Goal: Check status: Check status

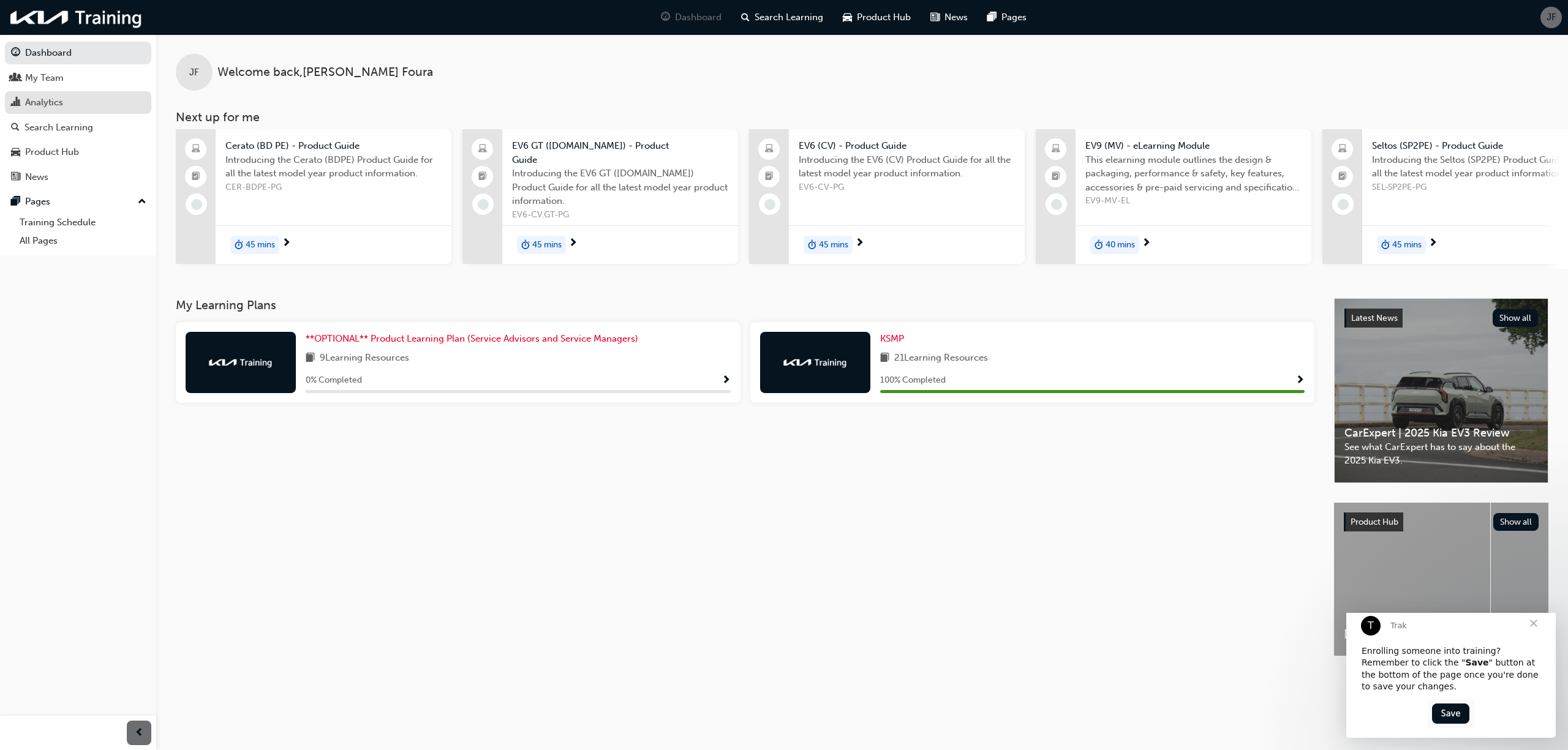
click at [107, 99] on div "Analytics" at bounding box center [78, 102] width 134 height 15
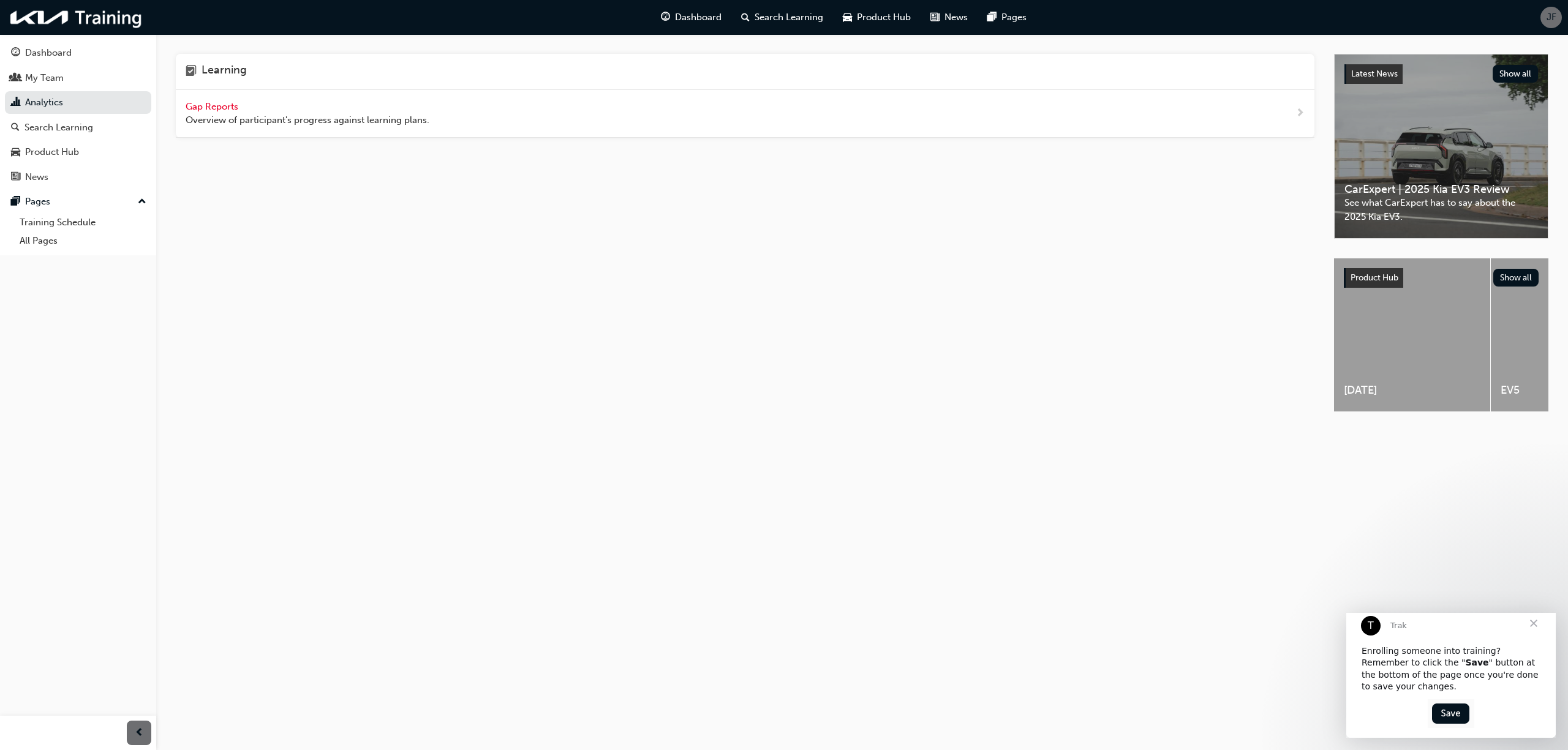
click at [198, 110] on span "Gap Reports" at bounding box center [213, 106] width 55 height 11
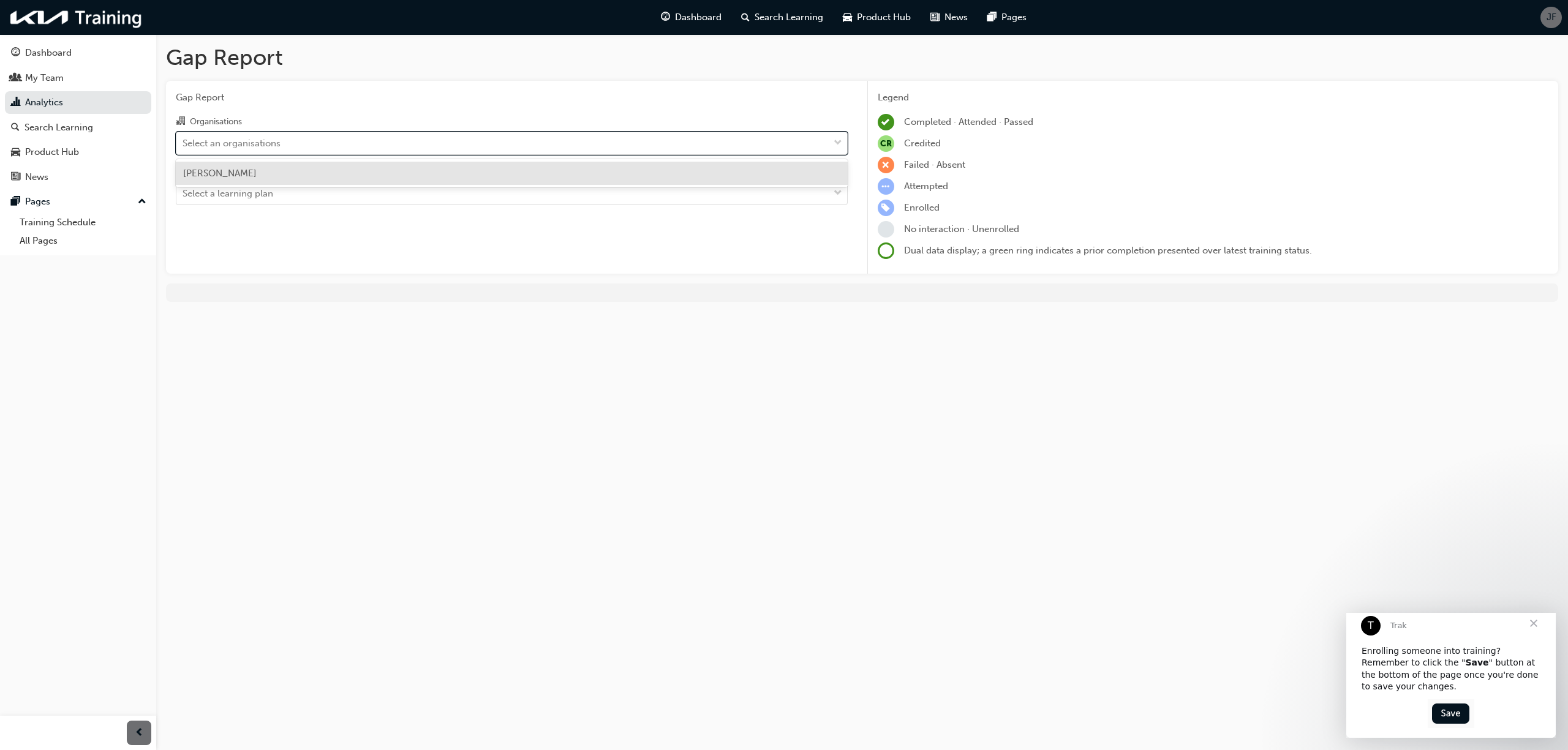
click at [255, 136] on div "Select an organisations" at bounding box center [232, 142] width 98 height 14
click at [183, 137] on input "Organisations option [PERSON_NAME] focused, 1 of 1. 1 result available. Use Up …" at bounding box center [183, 142] width 1 height 10
click at [251, 180] on div "[PERSON_NAME]" at bounding box center [512, 174] width 672 height 24
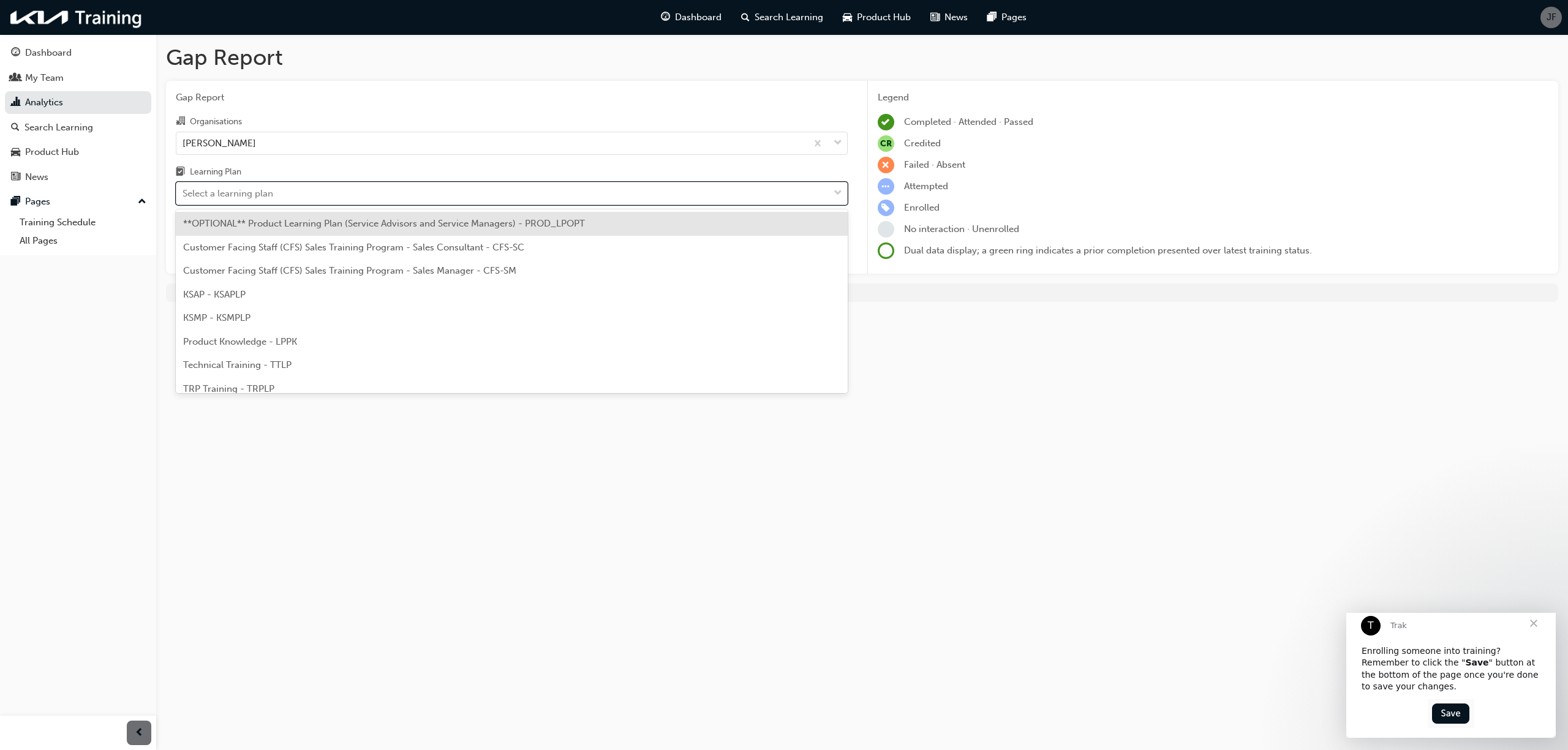
click at [245, 194] on div "Select a learning plan" at bounding box center [228, 193] width 91 height 14
click at [183, 194] on input "Learning Plan option **OPTIONAL** Product Learning Plan (Service Advisors and S…" at bounding box center [183, 193] width 1 height 10
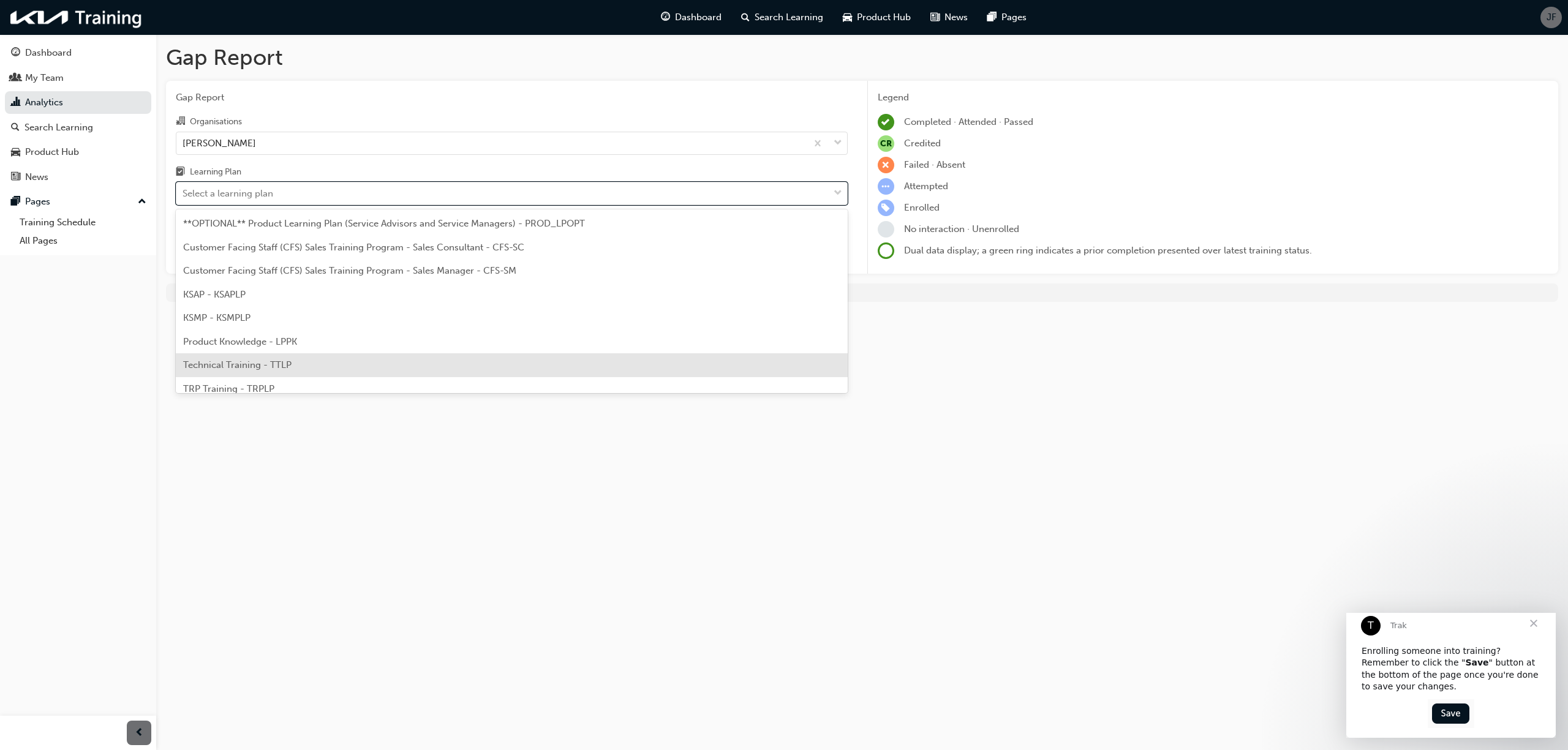
click at [275, 368] on span "Technical Training - TTLP" at bounding box center [237, 365] width 108 height 11
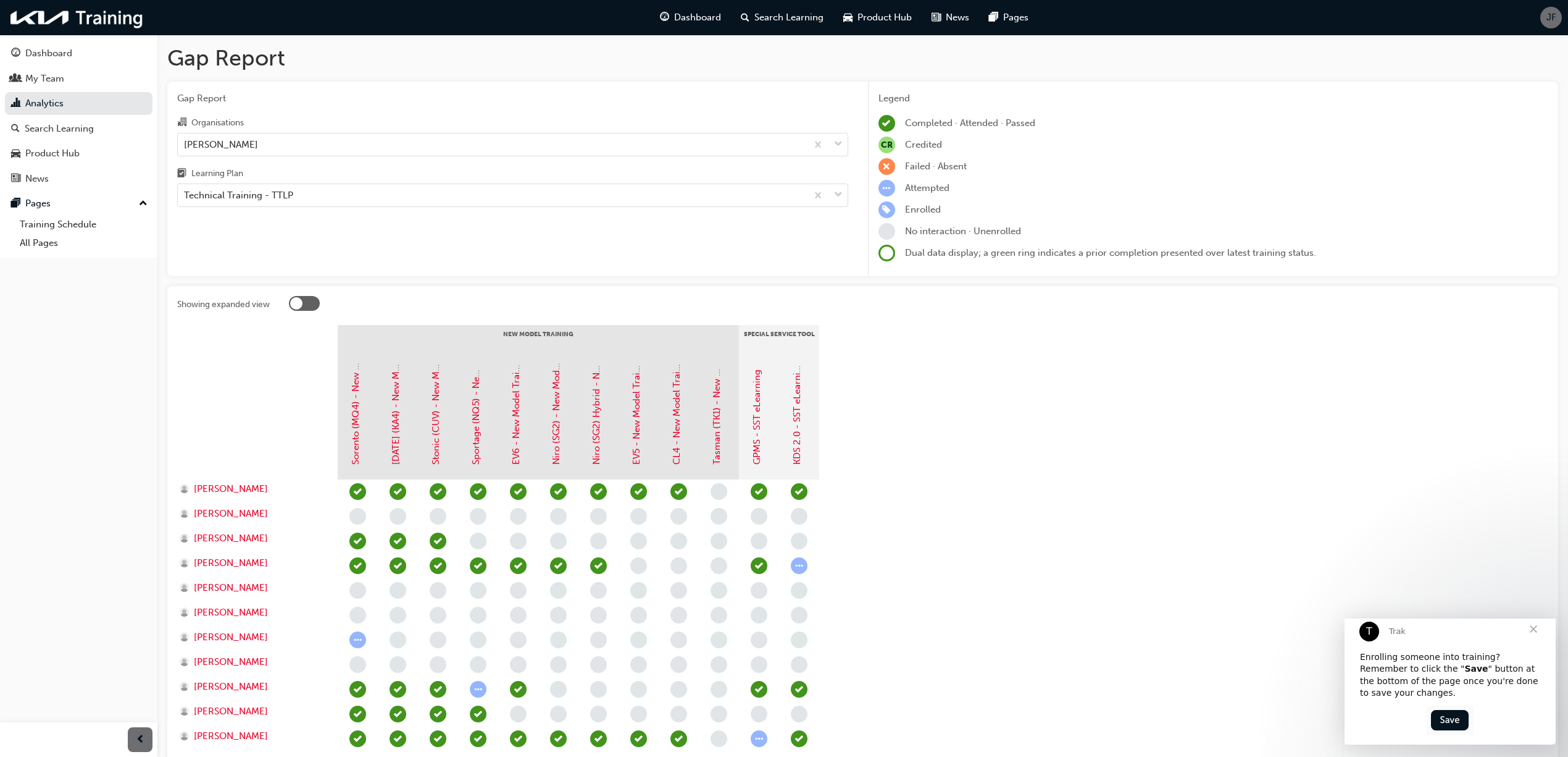
click at [294, 207] on div "Gap Report Organisations [PERSON_NAME] Learning Plan Technical Training - TTLP" at bounding box center [513, 179] width 691 height 195
click at [297, 197] on div "Technical Training - TTLP" at bounding box center [492, 196] width 629 height 22
click at [185, 197] on input "Learning Plan Technical Training - TTLP" at bounding box center [185, 195] width 1 height 10
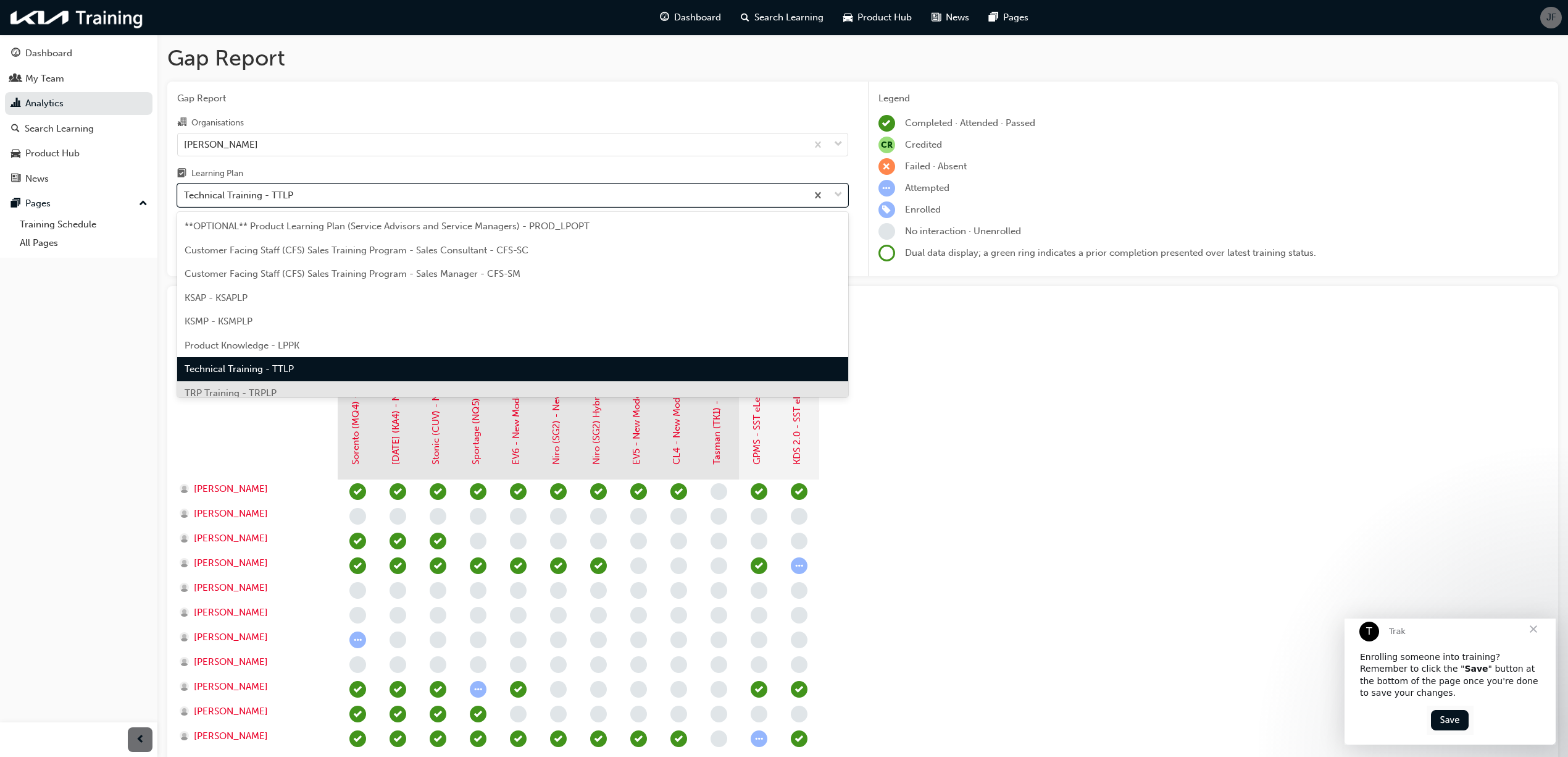
click at [270, 390] on span "TRP Training - TRPLP" at bounding box center [231, 393] width 92 height 11
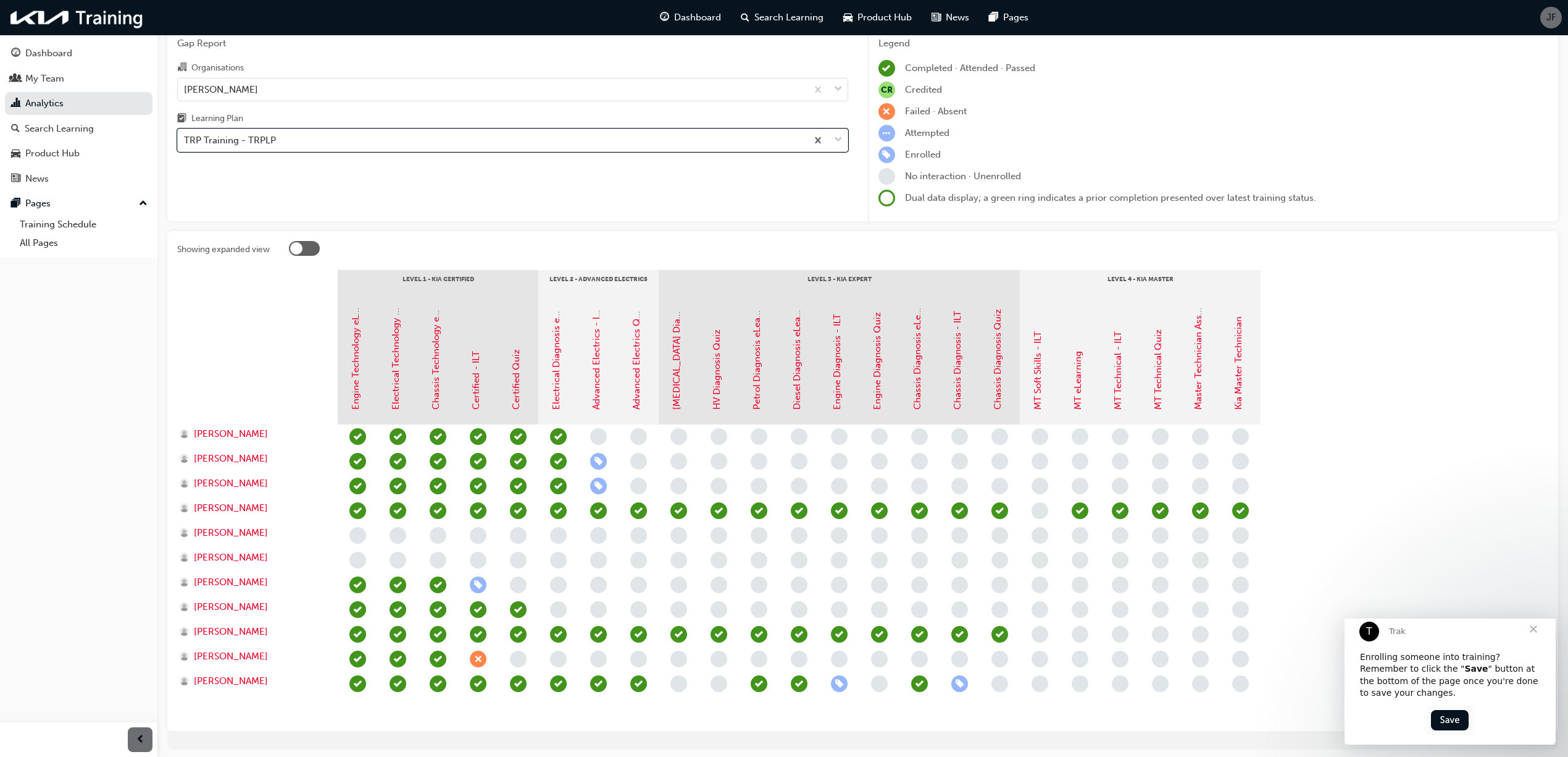
scroll to position [82, 0]
